Goal: Task Accomplishment & Management: Manage account settings

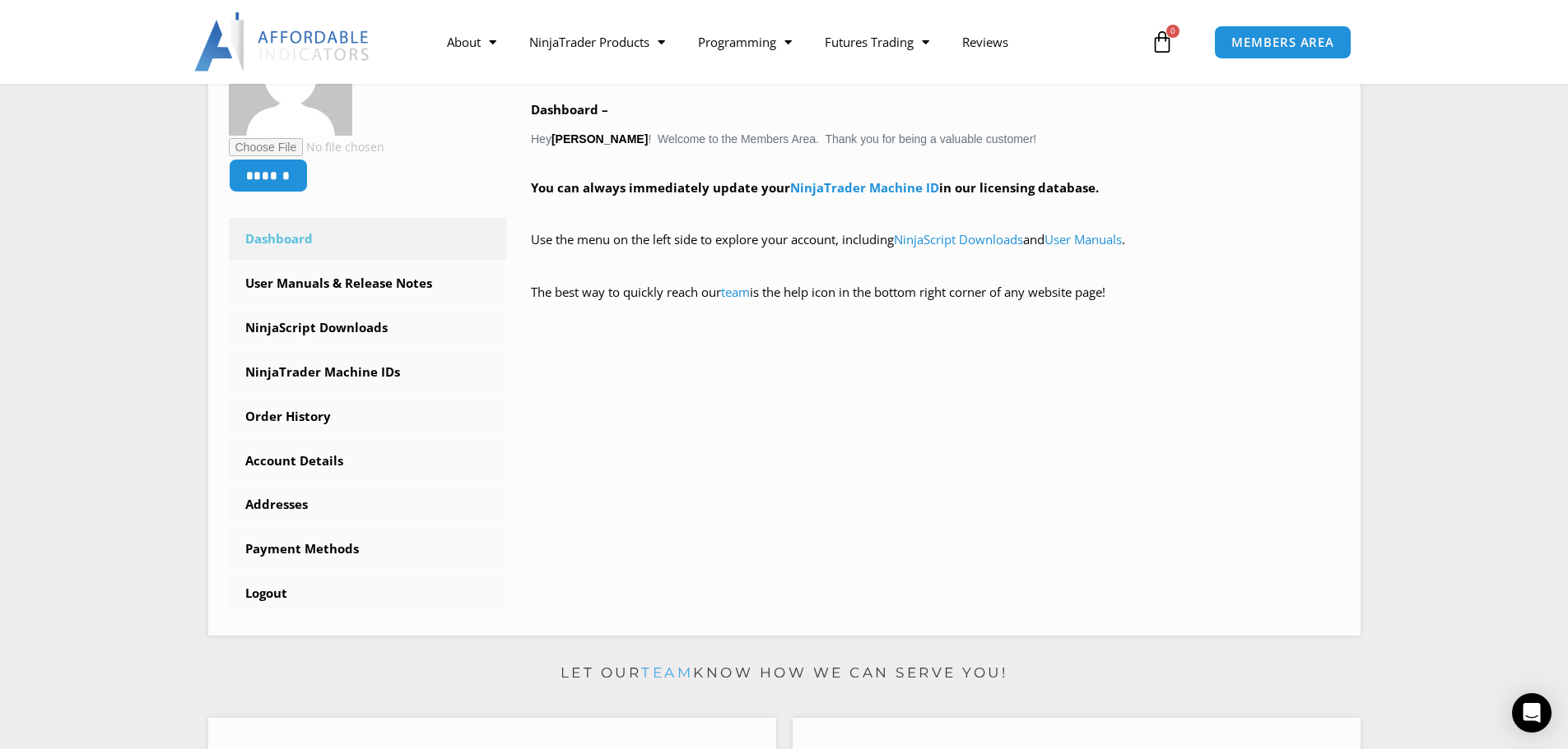
scroll to position [355, 0]
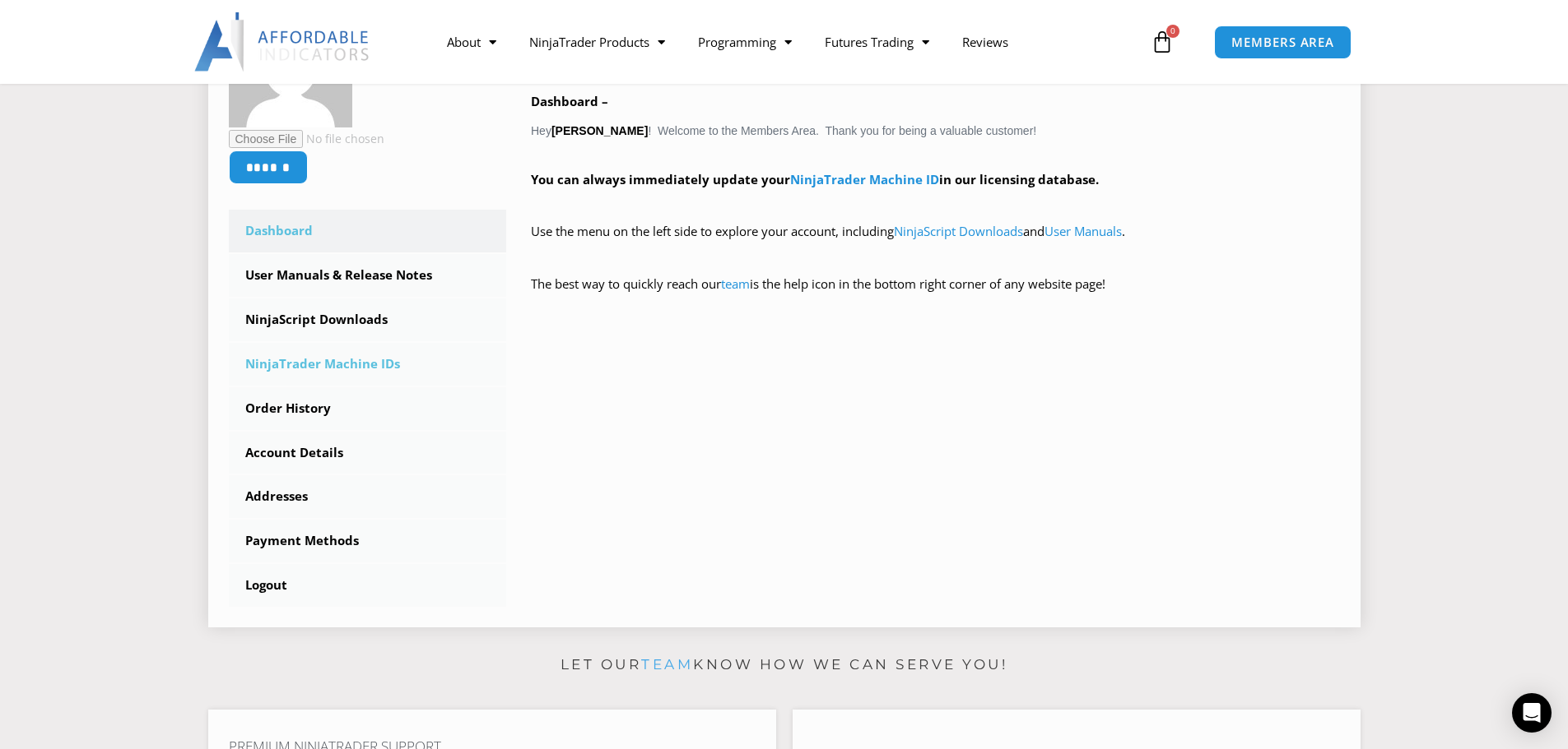
click at [367, 364] on link "NinjaTrader Machine IDs" at bounding box center [368, 365] width 278 height 43
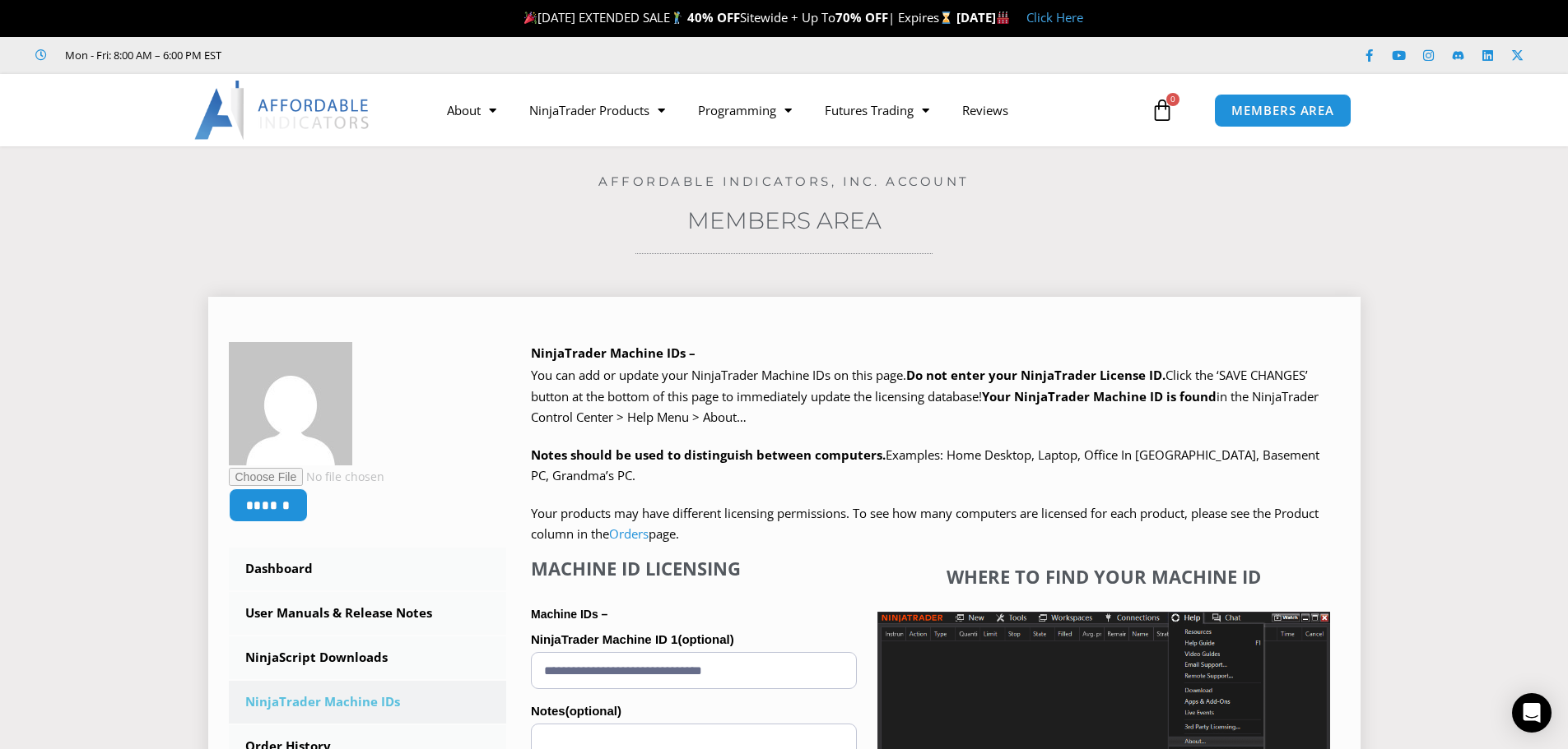
drag, startPoint x: 783, startPoint y: 671, endPoint x: 516, endPoint y: 669, distance: 267.0
click at [516, 669] on div "NinjaTrader Machine IDs – We are transitioning all NinjaTrader software package…" at bounding box center [923, 716] width 834 height 747
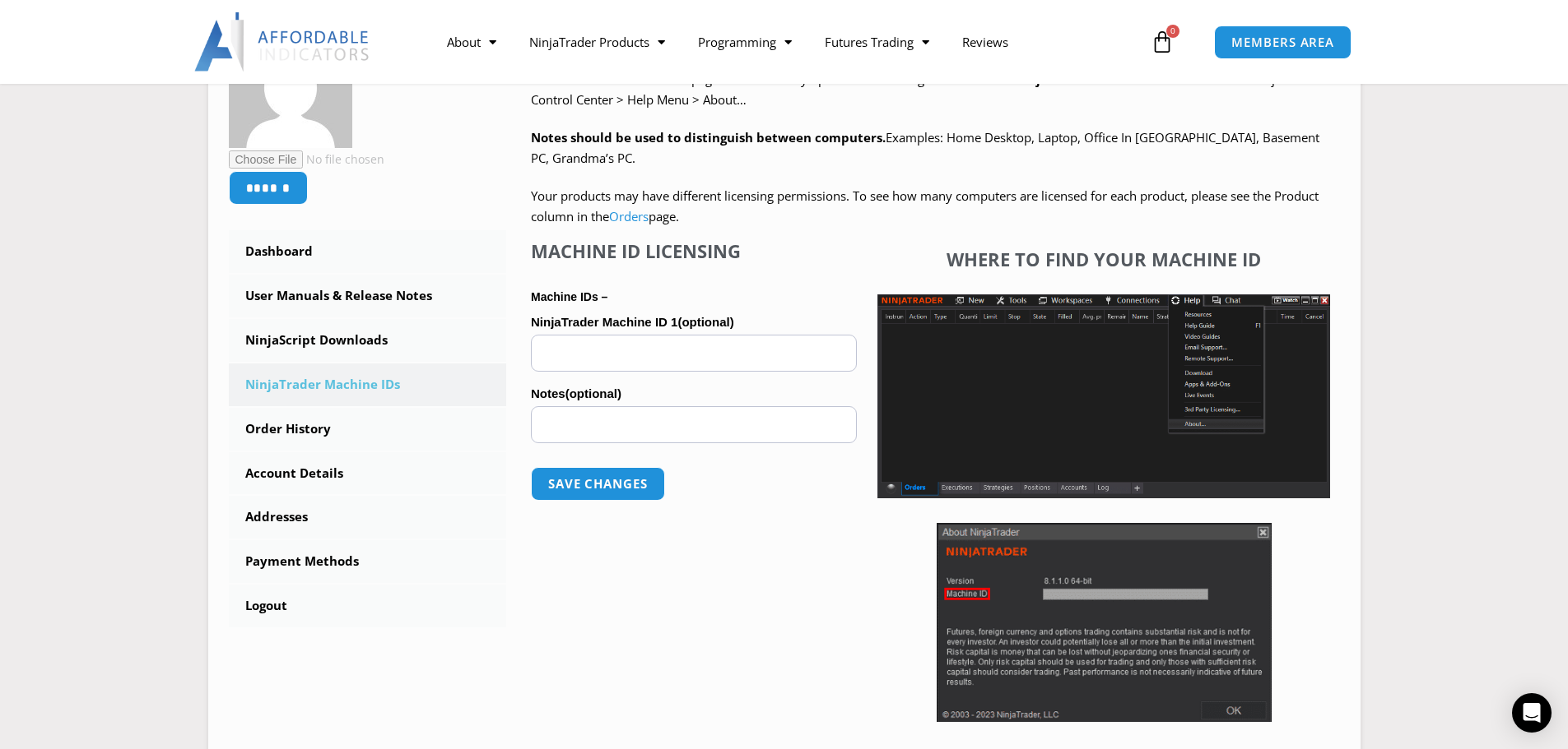
scroll to position [320, 0]
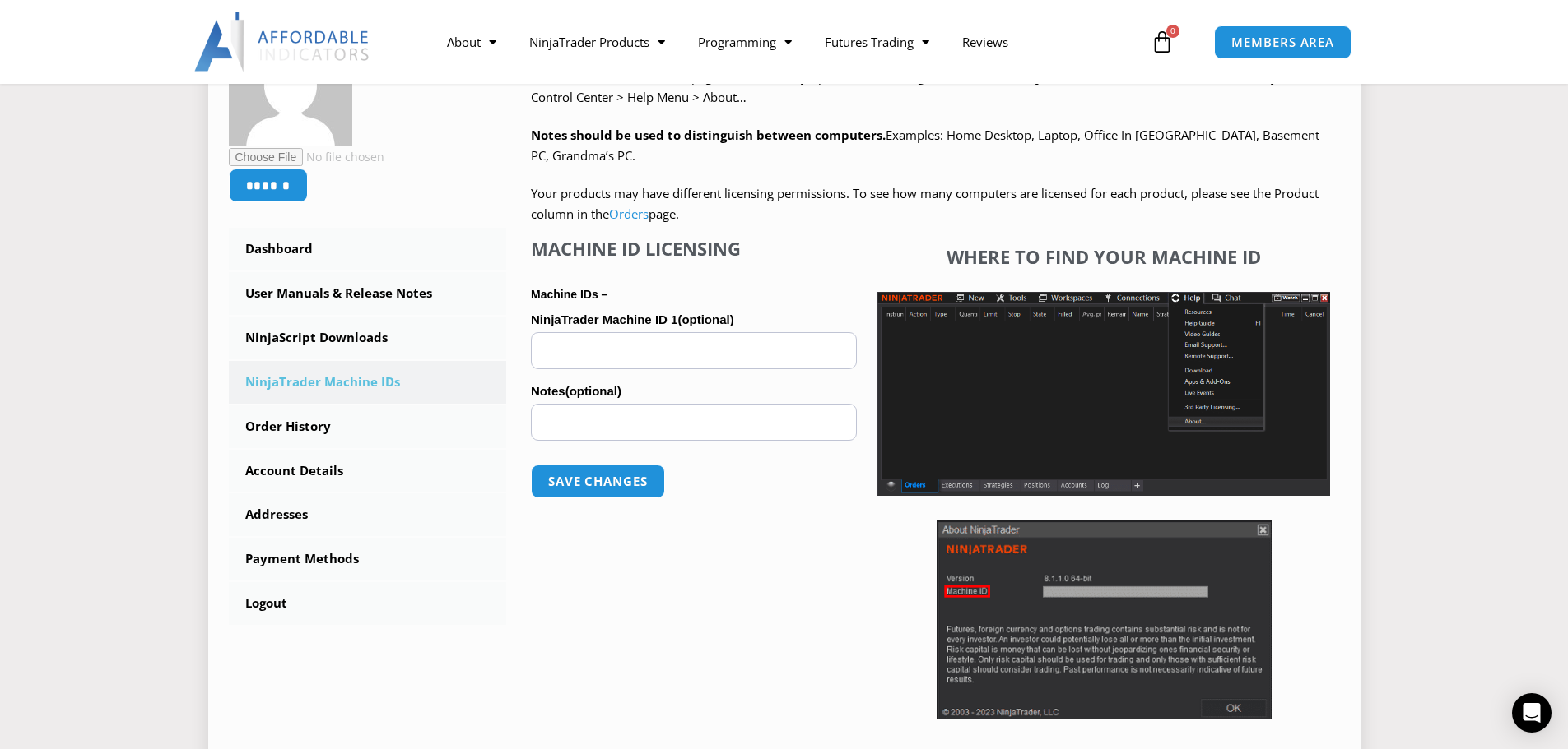
click at [607, 359] on input "NinjaTrader Machine ID 1 (optional)" at bounding box center [693, 351] width 326 height 37
click at [611, 345] on input "NinjaTrader Machine ID 1 (optional)" at bounding box center [693, 351] width 326 height 37
paste input "**********"
type input "**********"
click at [591, 486] on button "Save changes" at bounding box center [597, 481] width 140 height 35
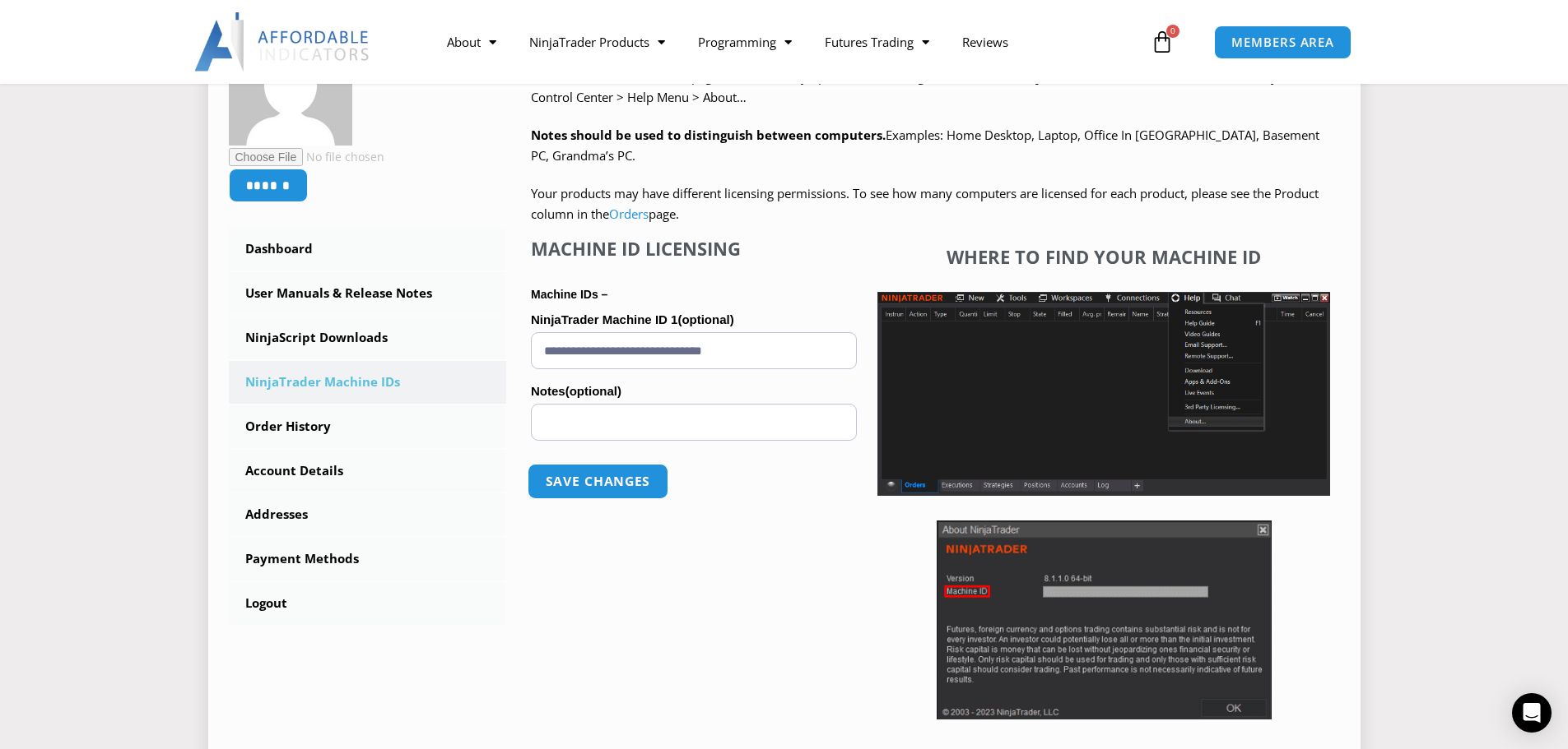
click at [578, 483] on button "Save changes" at bounding box center [597, 481] width 140 height 35
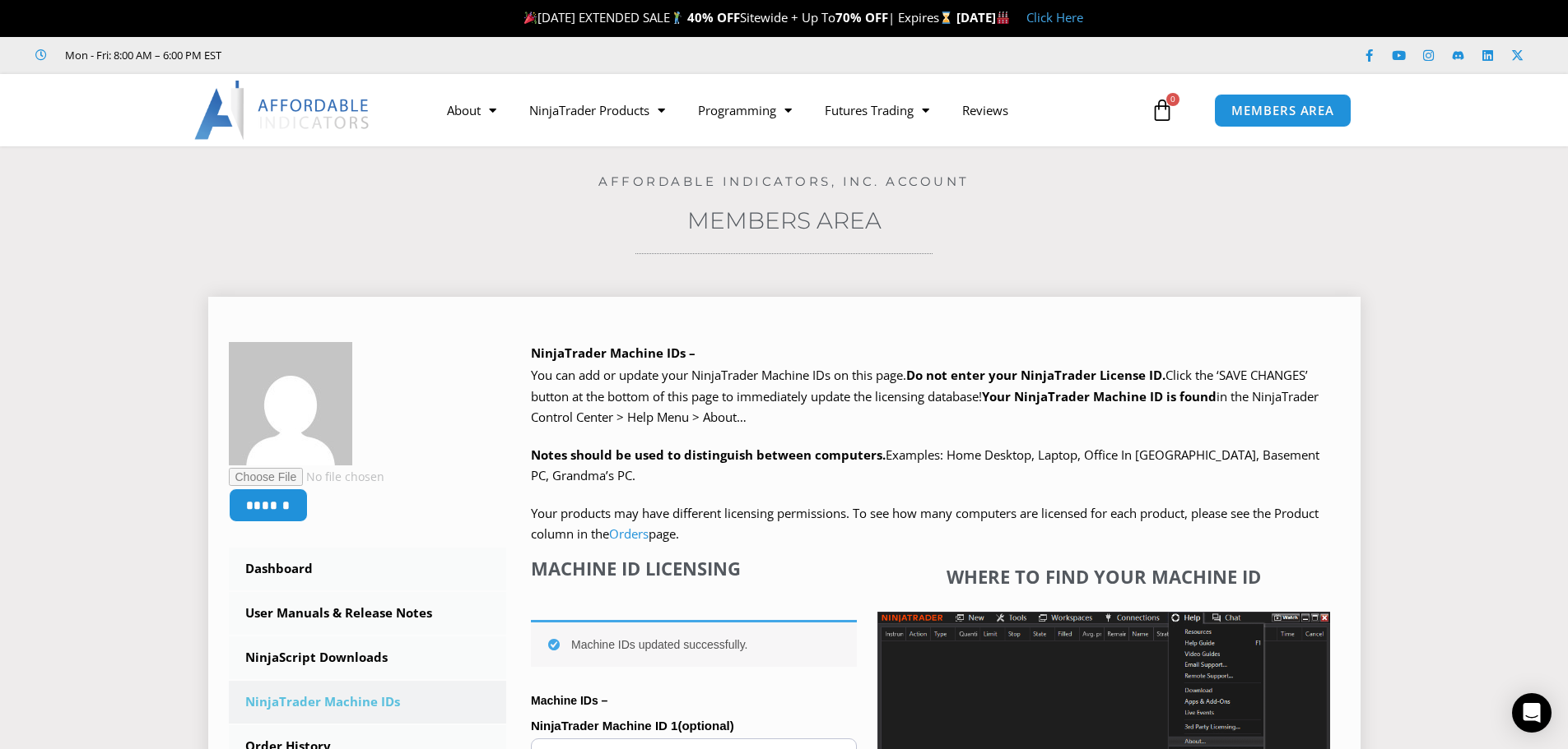
click at [567, 495] on div "We are transitioning all NinjaTrader software packages to a web site licensing …" at bounding box center [935, 456] width 809 height 180
